Goal: Task Accomplishment & Management: Use online tool/utility

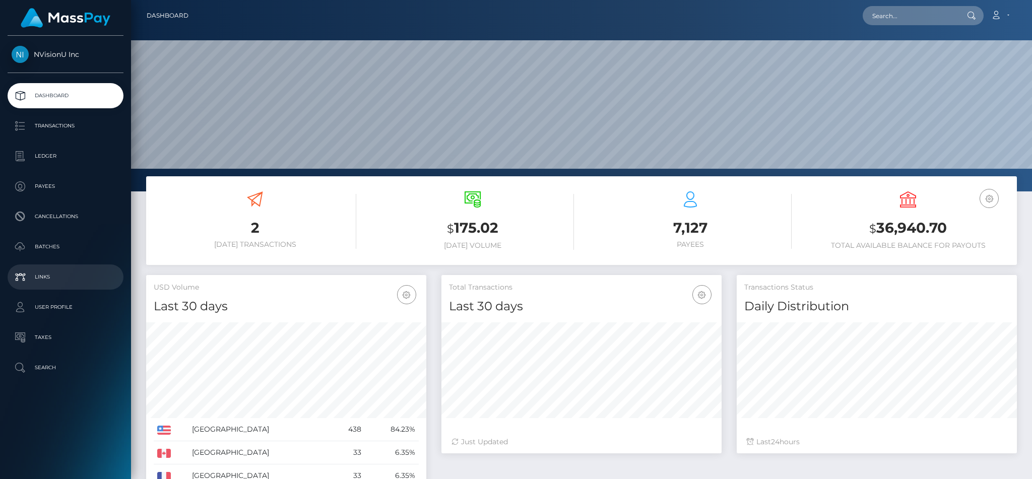
scroll to position [179, 280]
click at [59, 241] on p "Batches" at bounding box center [66, 246] width 108 height 15
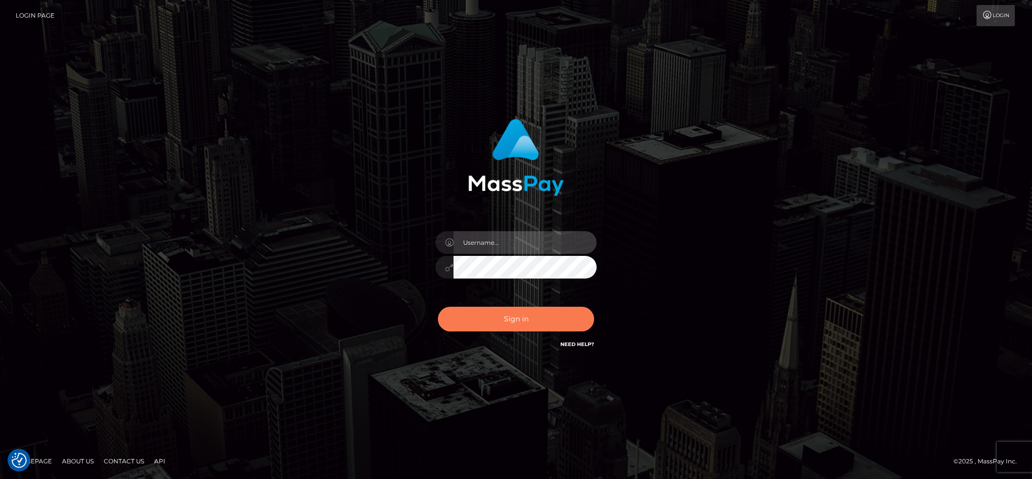
type input "cgomez.nvision"
click at [525, 319] on button "Sign in" at bounding box center [516, 319] width 156 height 25
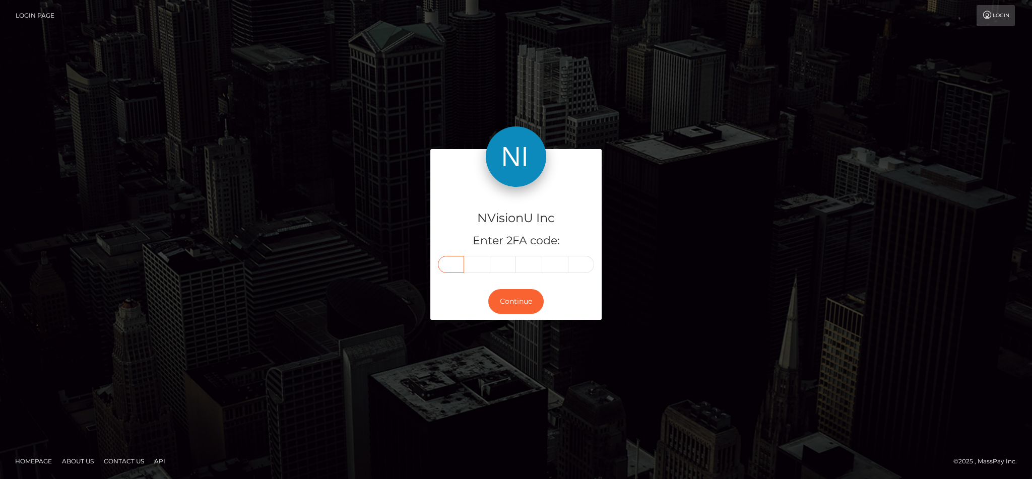
type input "3"
type input "9"
type input "2"
type input "6"
type input "4"
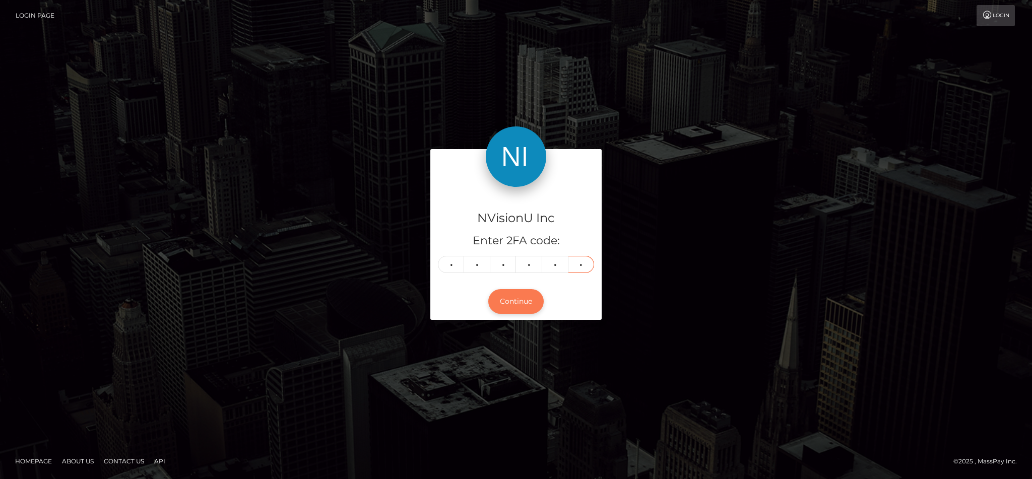
type input "3"
click at [522, 300] on button "Continue" at bounding box center [516, 301] width 55 height 25
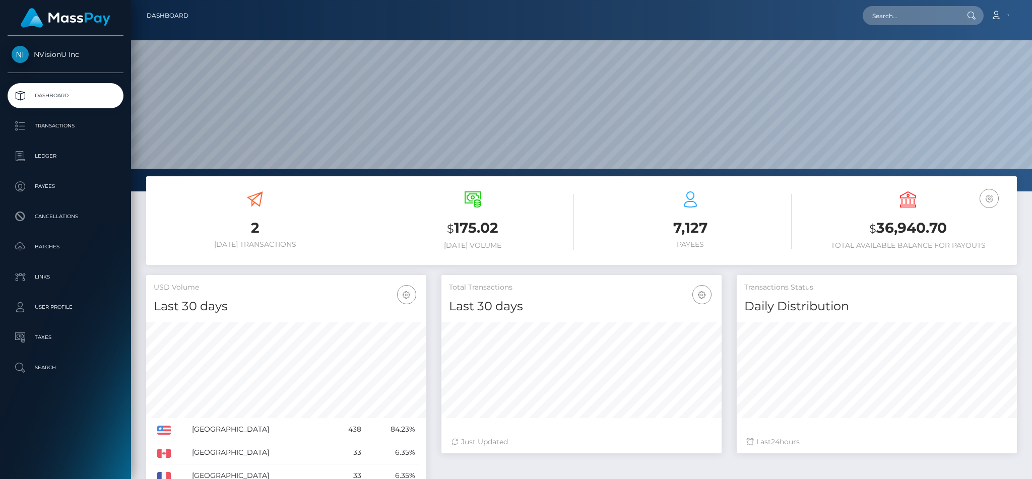
scroll to position [179, 280]
click at [49, 251] on p "Batches" at bounding box center [66, 246] width 108 height 15
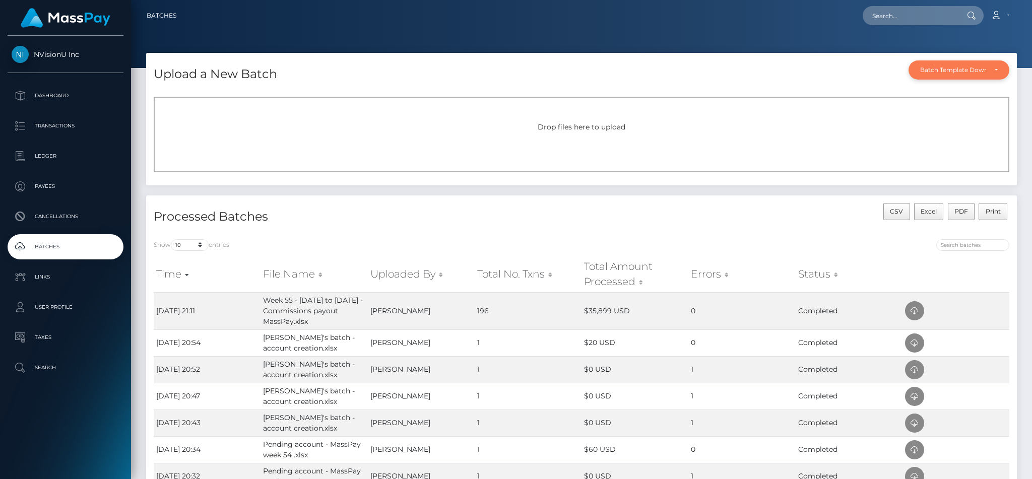
click at [943, 76] on div "Batch Template Download" at bounding box center [959, 69] width 101 height 19
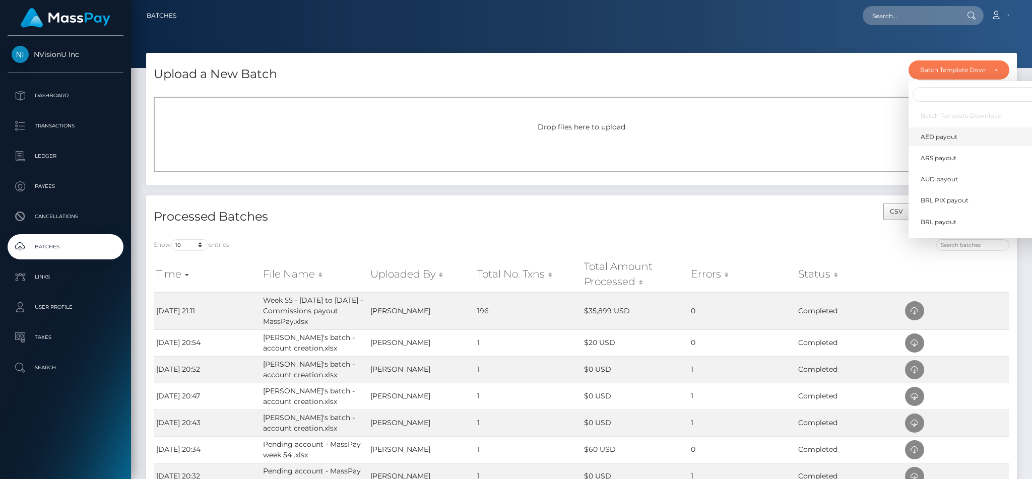
click at [934, 137] on span "AED payout" at bounding box center [939, 137] width 37 height 9
select select "/batch_templates/AED payout.xlsx"
select select
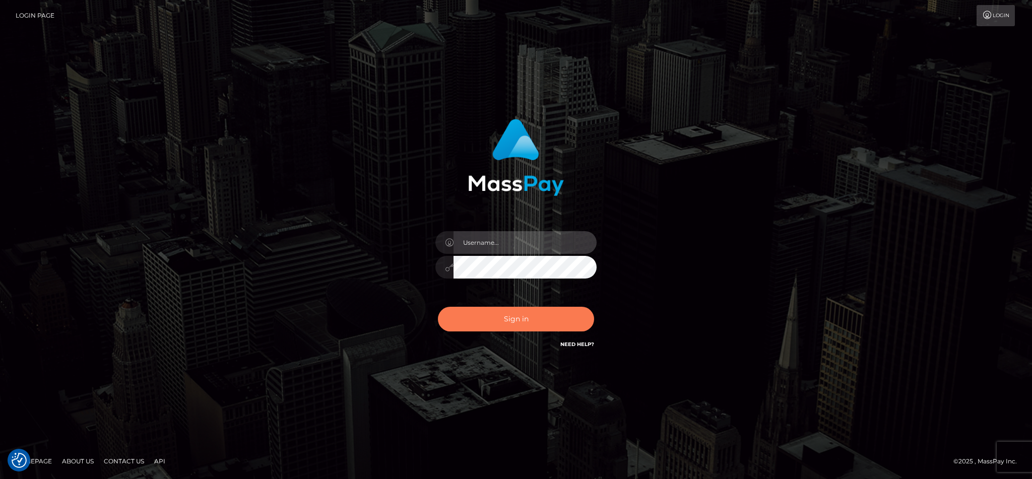
type input "cgomez.nvision"
click at [515, 317] on button "Sign in" at bounding box center [516, 319] width 156 height 25
type input "cgomez.nvision"
click at [475, 311] on button "Sign in" at bounding box center [516, 319] width 156 height 25
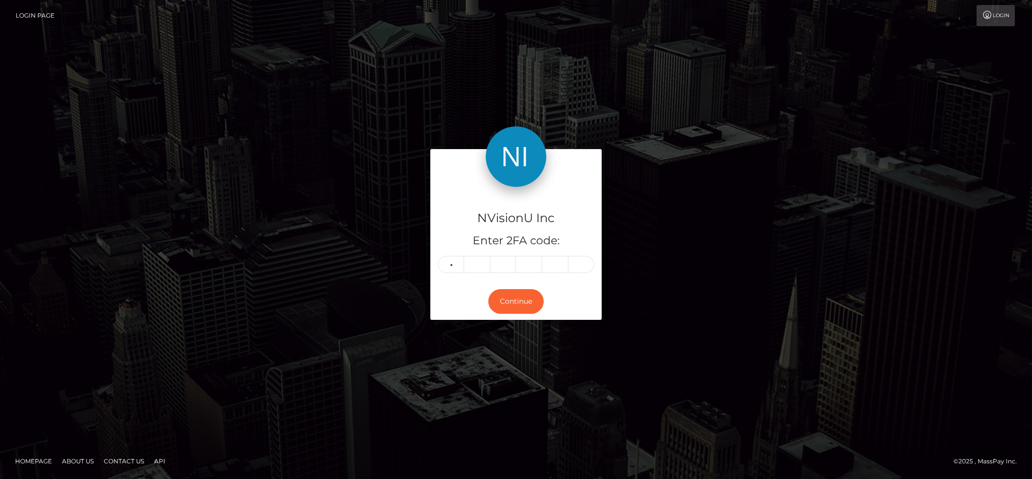
type input "4"
type input "3"
type input "5"
type input "7"
type input "5"
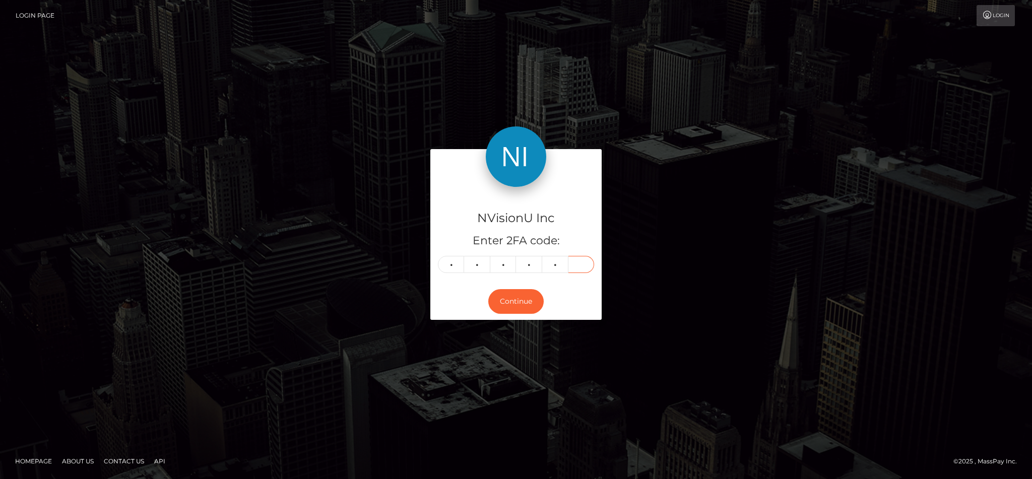
type input "9"
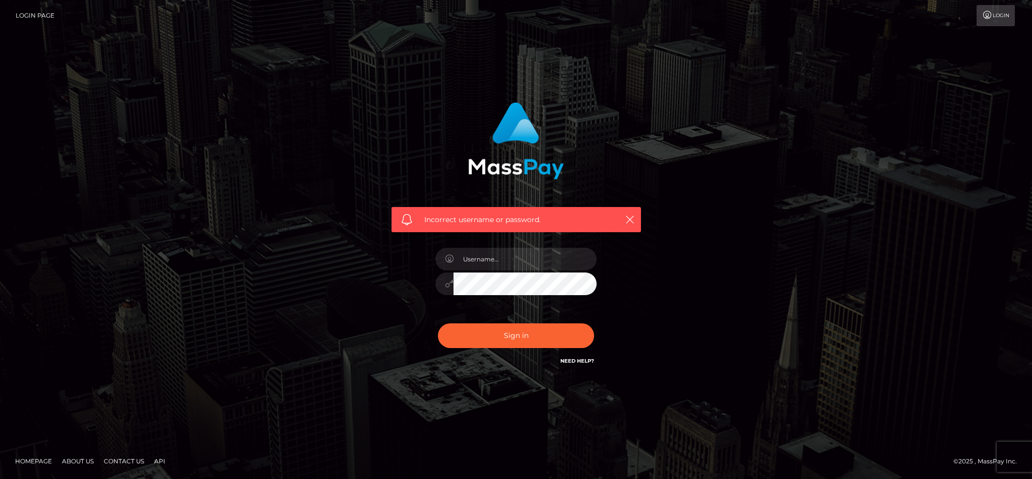
click at [515, 308] on div at bounding box center [516, 278] width 176 height 77
type input "cgomez.nvision"
click at [507, 342] on button "Sign in" at bounding box center [516, 336] width 156 height 25
click at [507, 342] on div "Sign in Need Help?" at bounding box center [516, 340] width 176 height 45
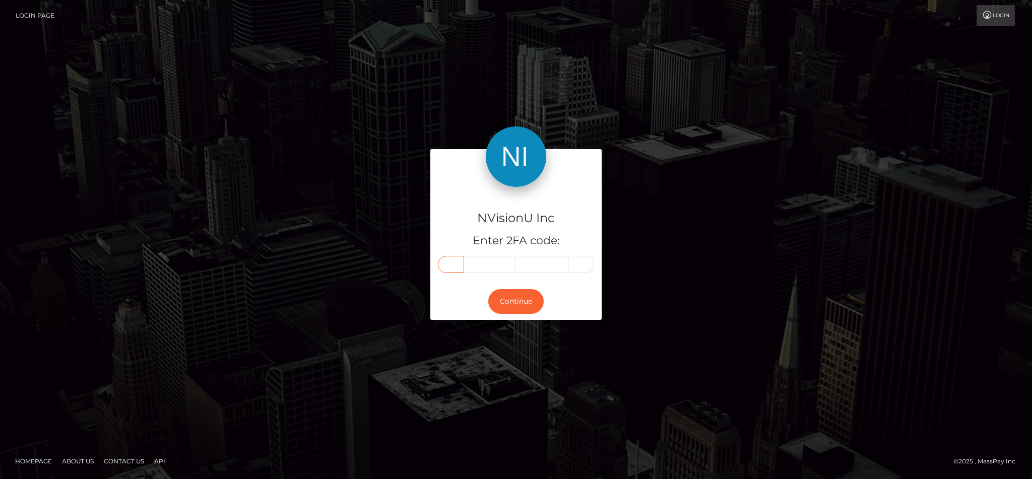
click at [461, 265] on input "text" at bounding box center [451, 264] width 26 height 17
type input "0"
type input "8"
type input "4"
type input "7"
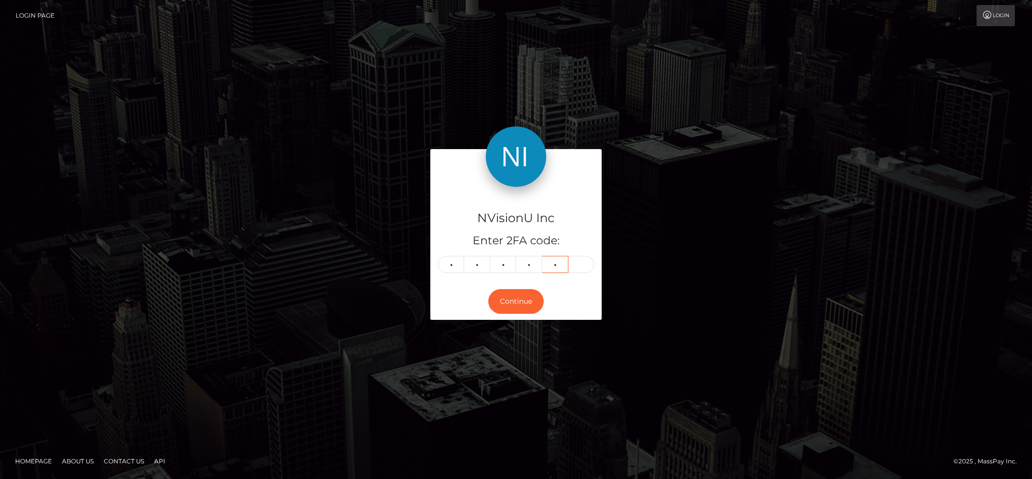
type input "5"
type input "9"
click at [500, 306] on button "Continue" at bounding box center [516, 301] width 55 height 25
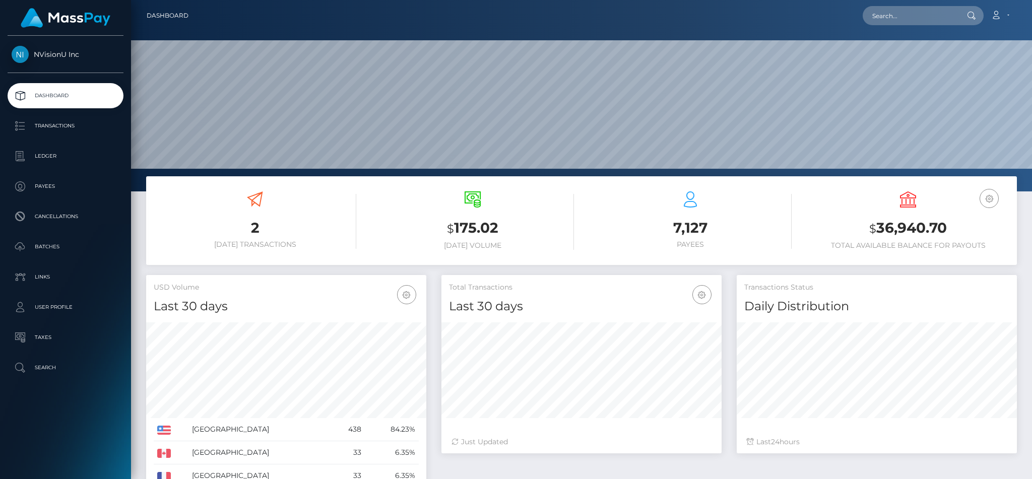
scroll to position [179, 280]
click at [897, 13] on input "text" at bounding box center [910, 15] width 95 height 19
paste input "1092373"
type input "1092373"
click at [891, 55] on link "Miriam Gomez" at bounding box center [903, 52] width 81 height 19
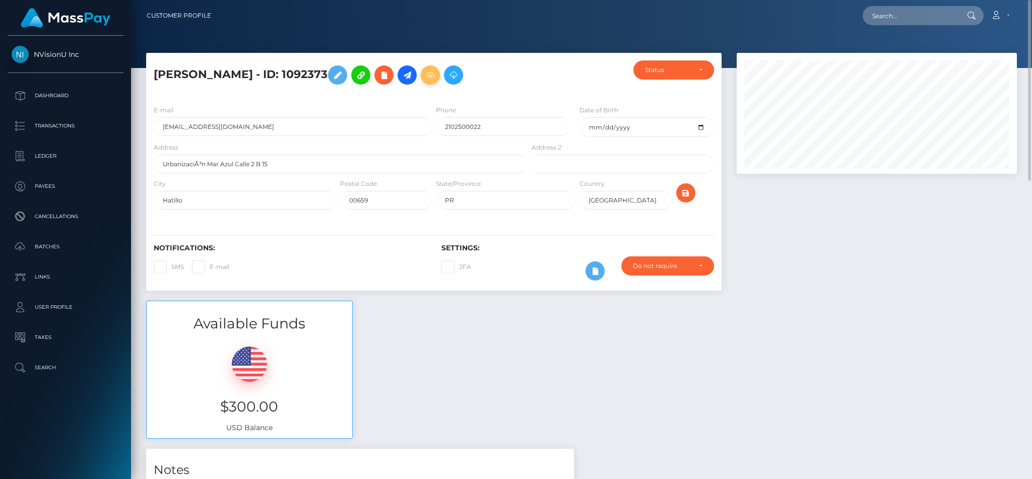
click at [424, 78] on icon at bounding box center [430, 75] width 12 height 13
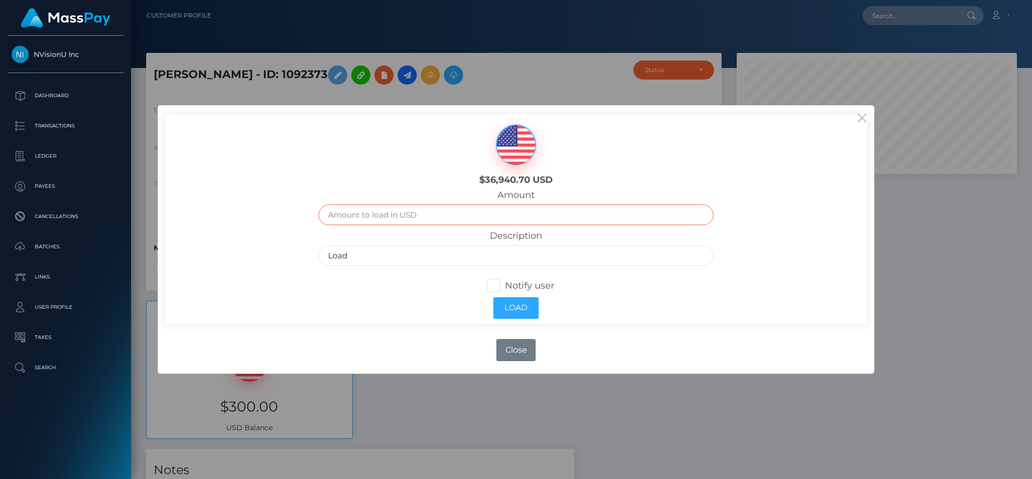
click at [378, 205] on input "text" at bounding box center [516, 215] width 395 height 21
type input "100.00"
click at [377, 254] on input "Load" at bounding box center [516, 256] width 395 height 21
type input "L"
type input "Amount reversed by MassPay - returned"
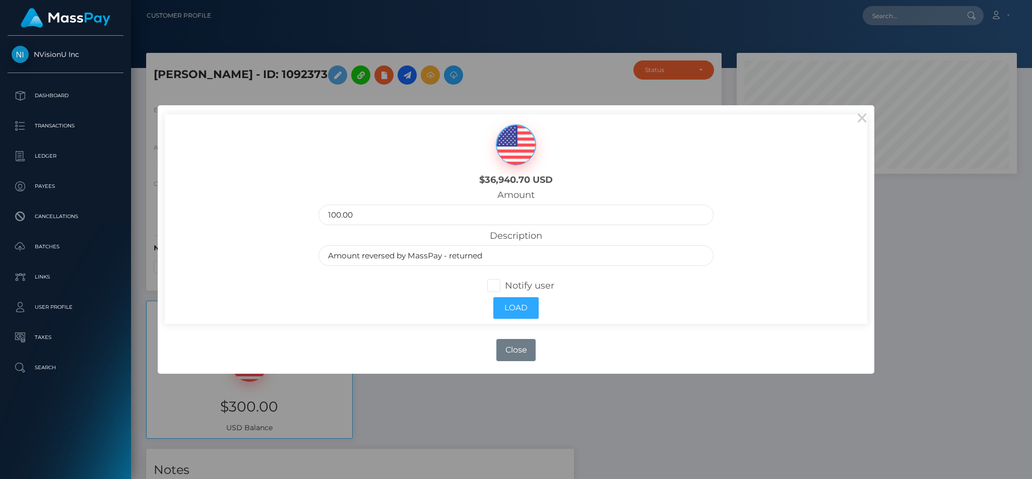
click at [505, 287] on span at bounding box center [505, 285] width 0 height 11
click at [496, 287] on input "Notify user" at bounding box center [498, 285] width 7 height 7
checkbox input "true"
click at [513, 308] on button "Load" at bounding box center [516, 308] width 45 height 22
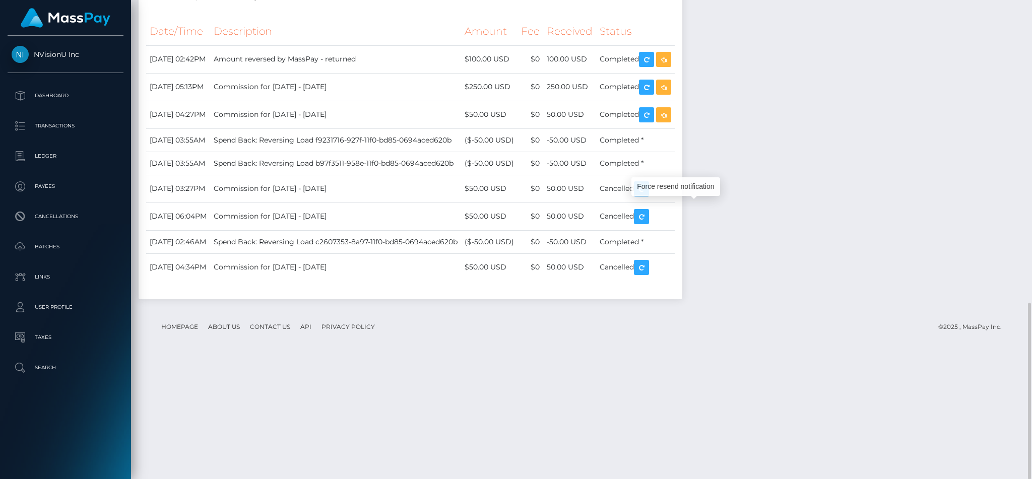
scroll to position [121, 280]
